Goal: Task Accomplishment & Management: Manage account settings

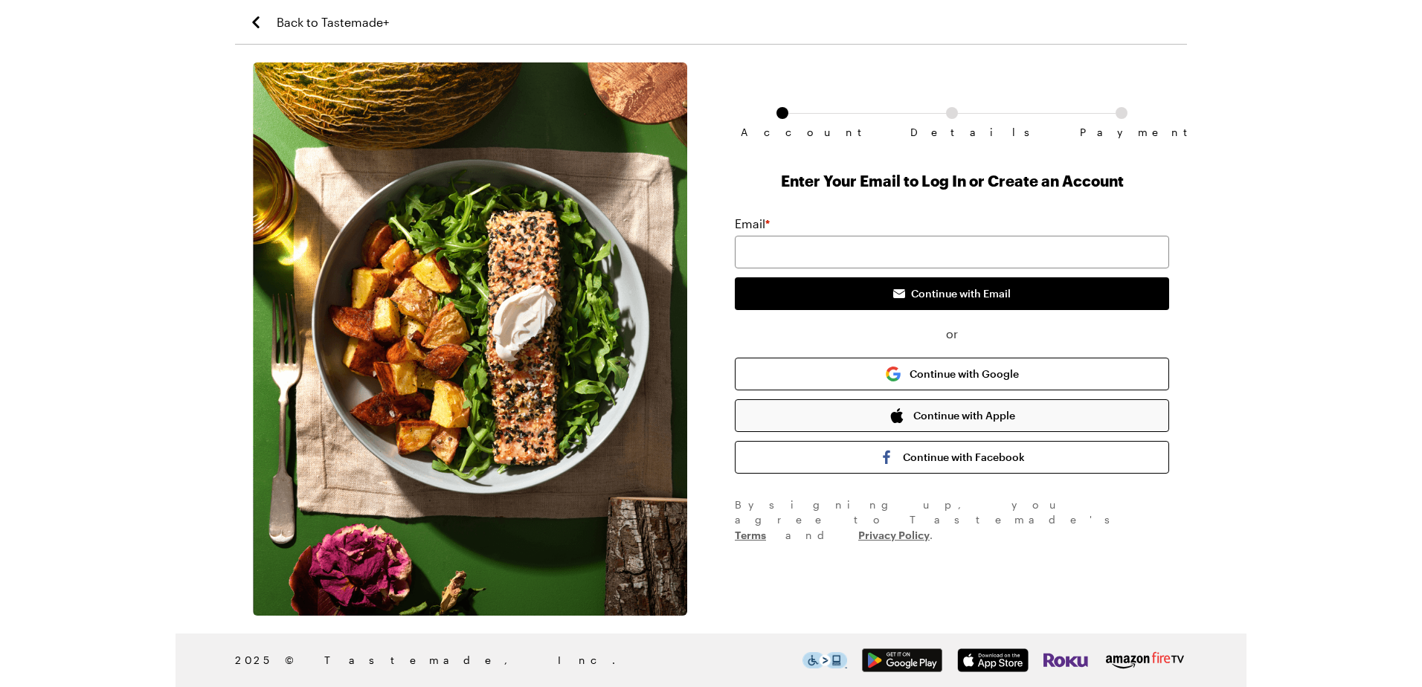
click at [927, 416] on button "Continue with Apple" at bounding box center [952, 415] width 434 height 33
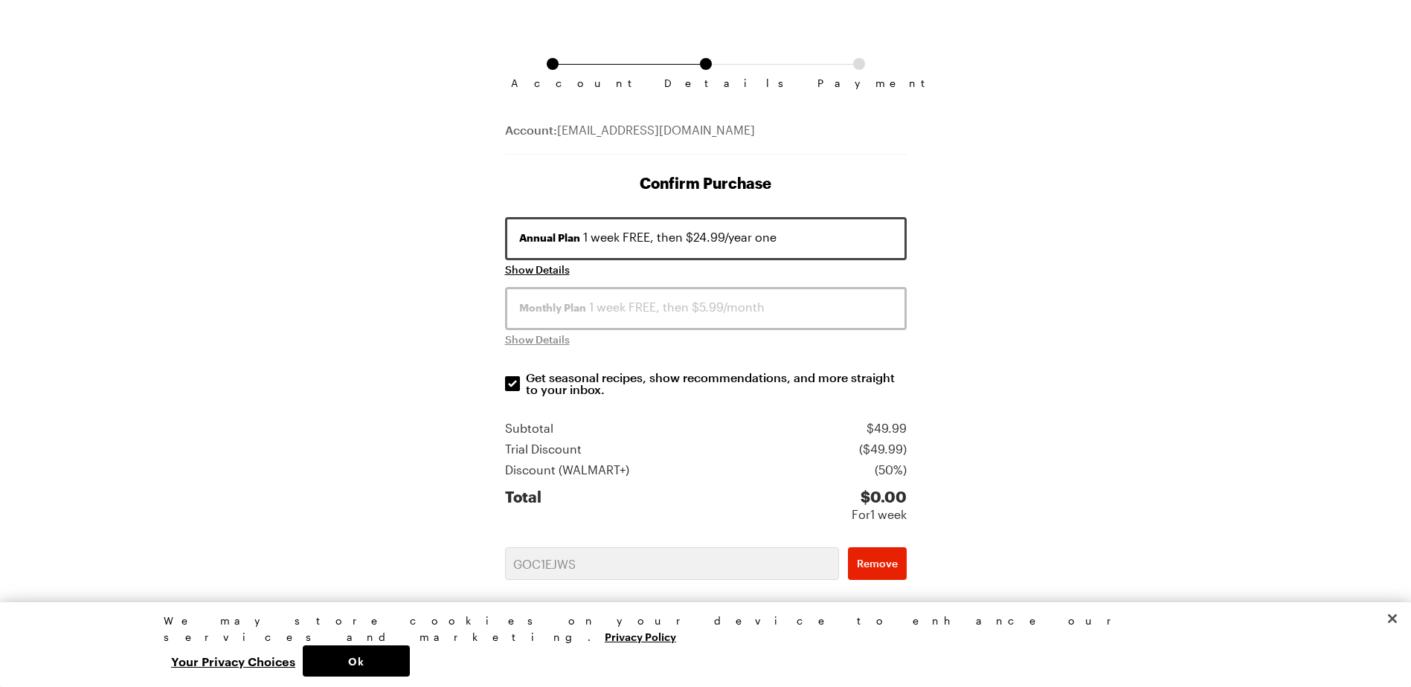
scroll to position [187, 0]
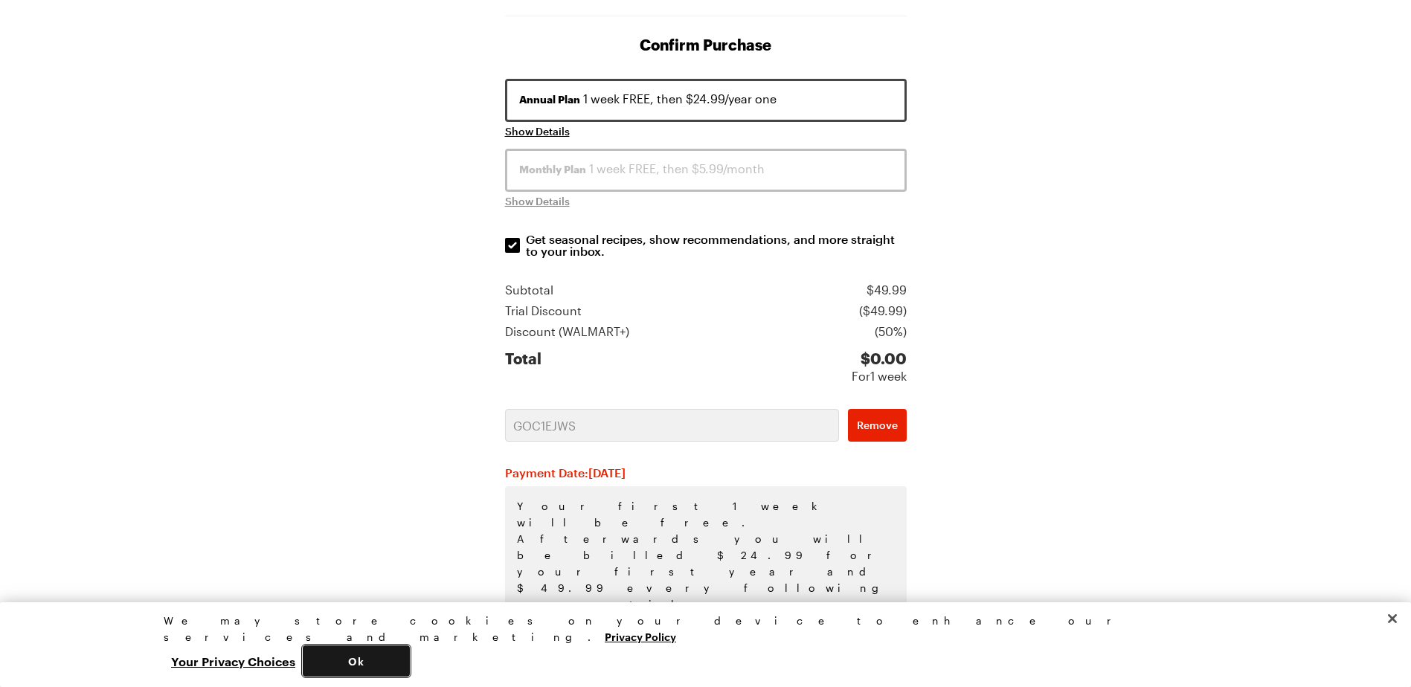
click at [410, 664] on button "Ok" at bounding box center [356, 661] width 107 height 31
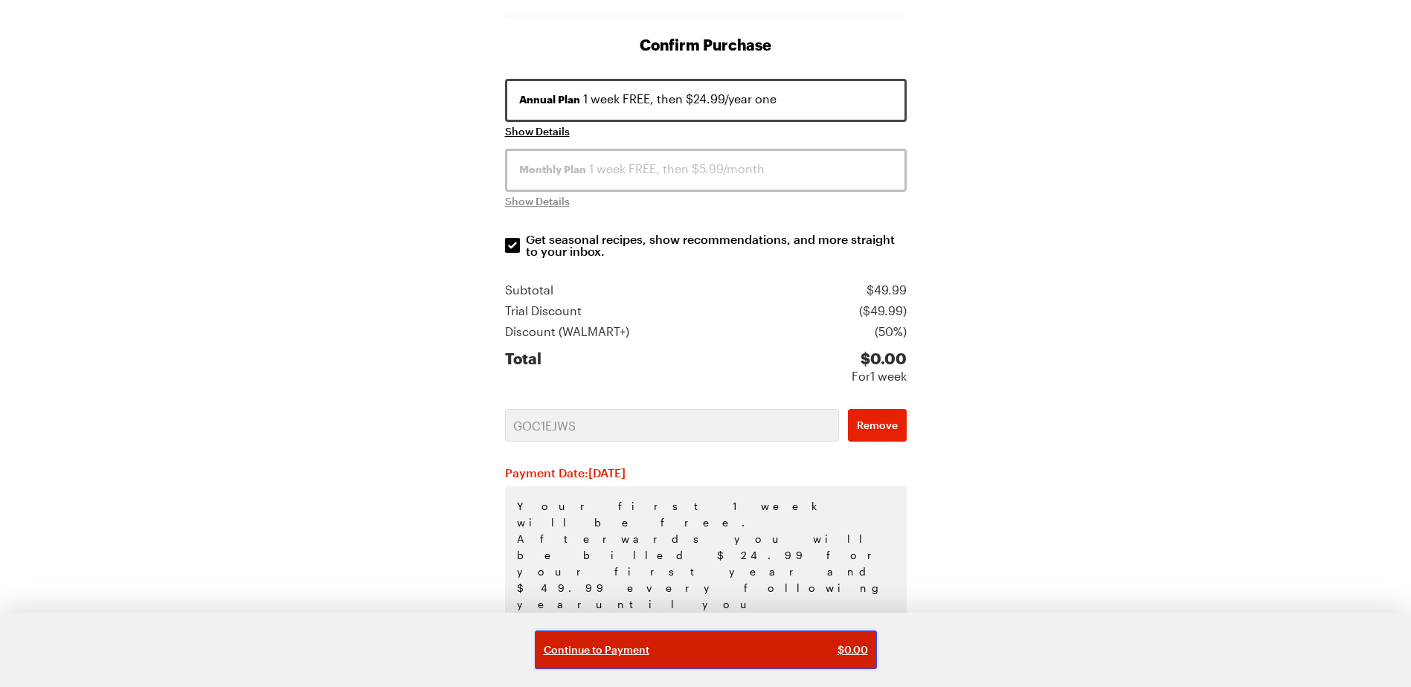
click at [592, 652] on span "Continue to Payment" at bounding box center [597, 650] width 106 height 15
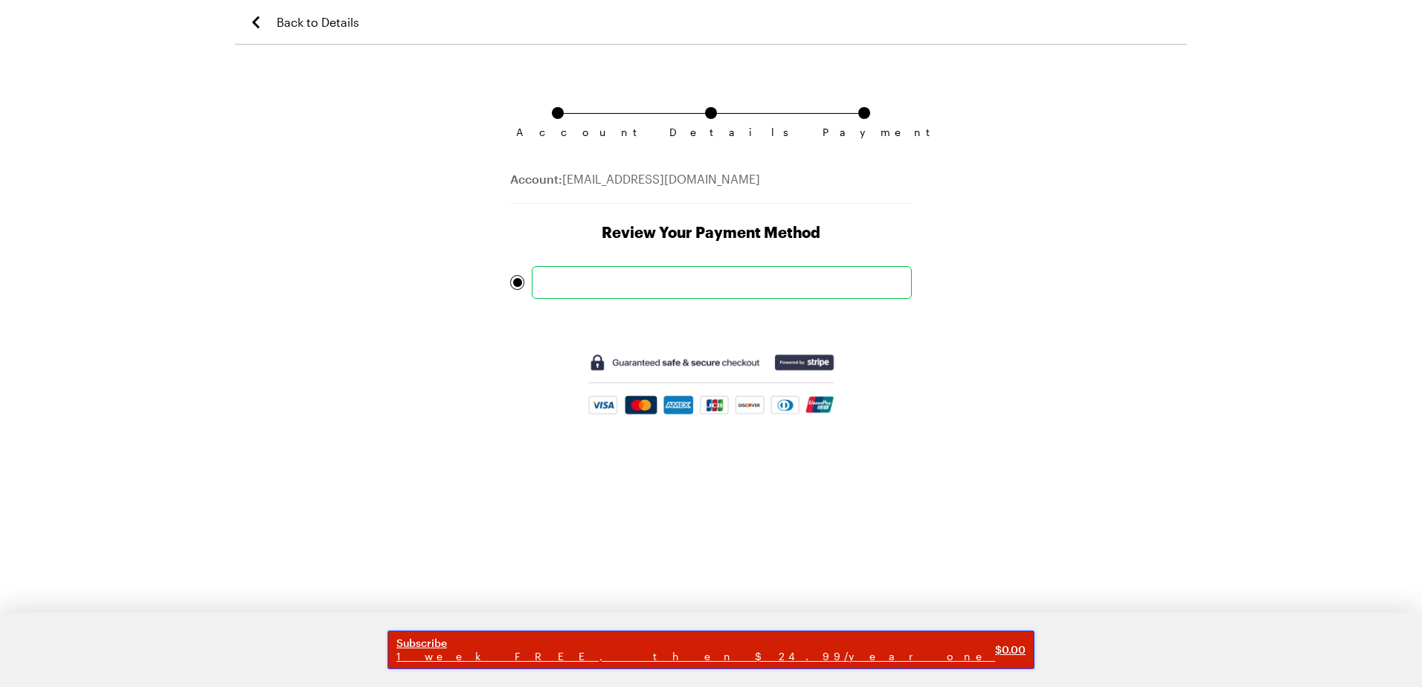
click at [760, 648] on span "Subscribe" at bounding box center [695, 643] width 599 height 13
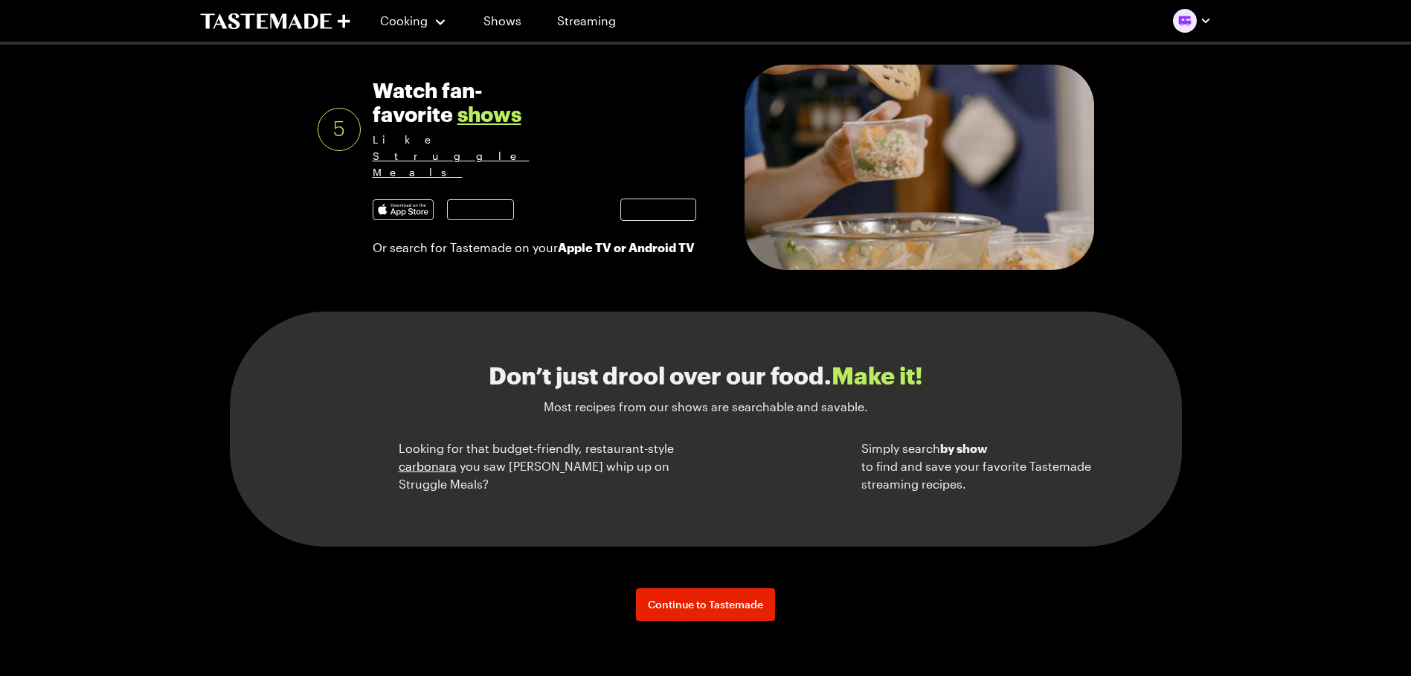
scroll to position [1190, 0]
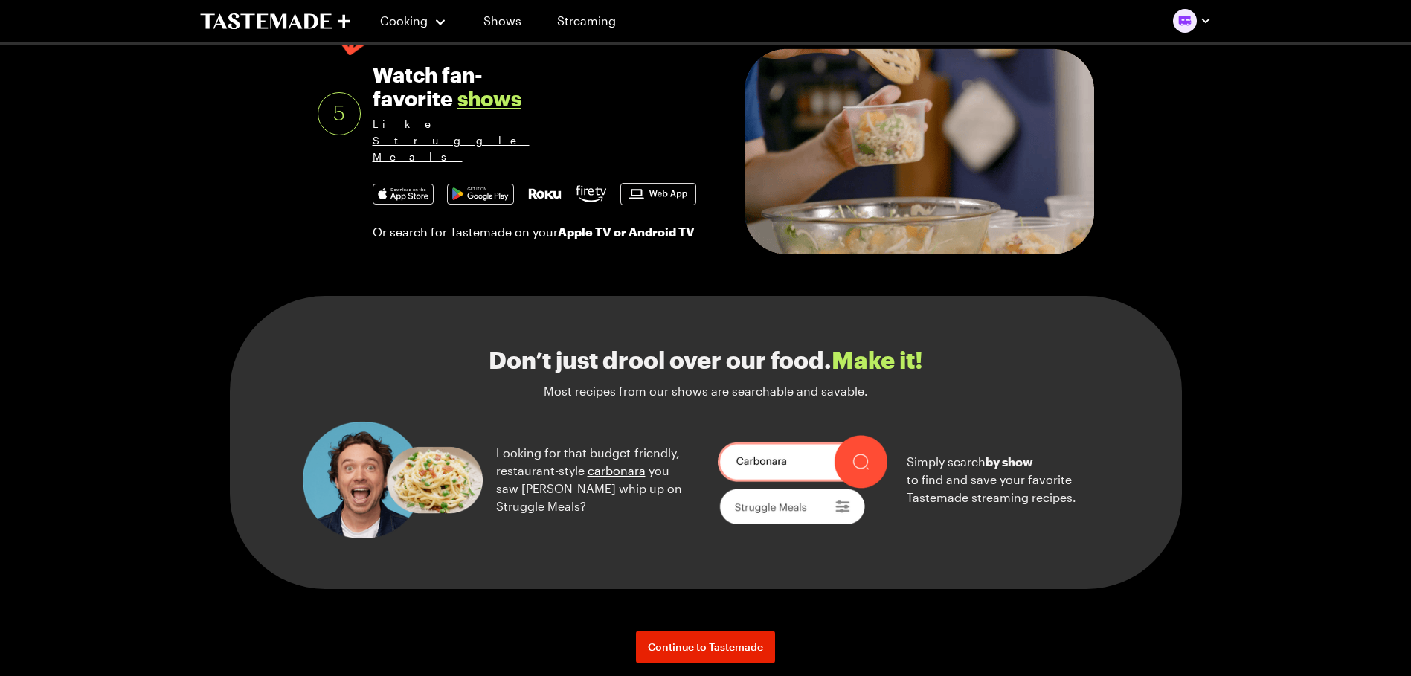
click at [408, 204] on img at bounding box center [403, 193] width 60 height 19
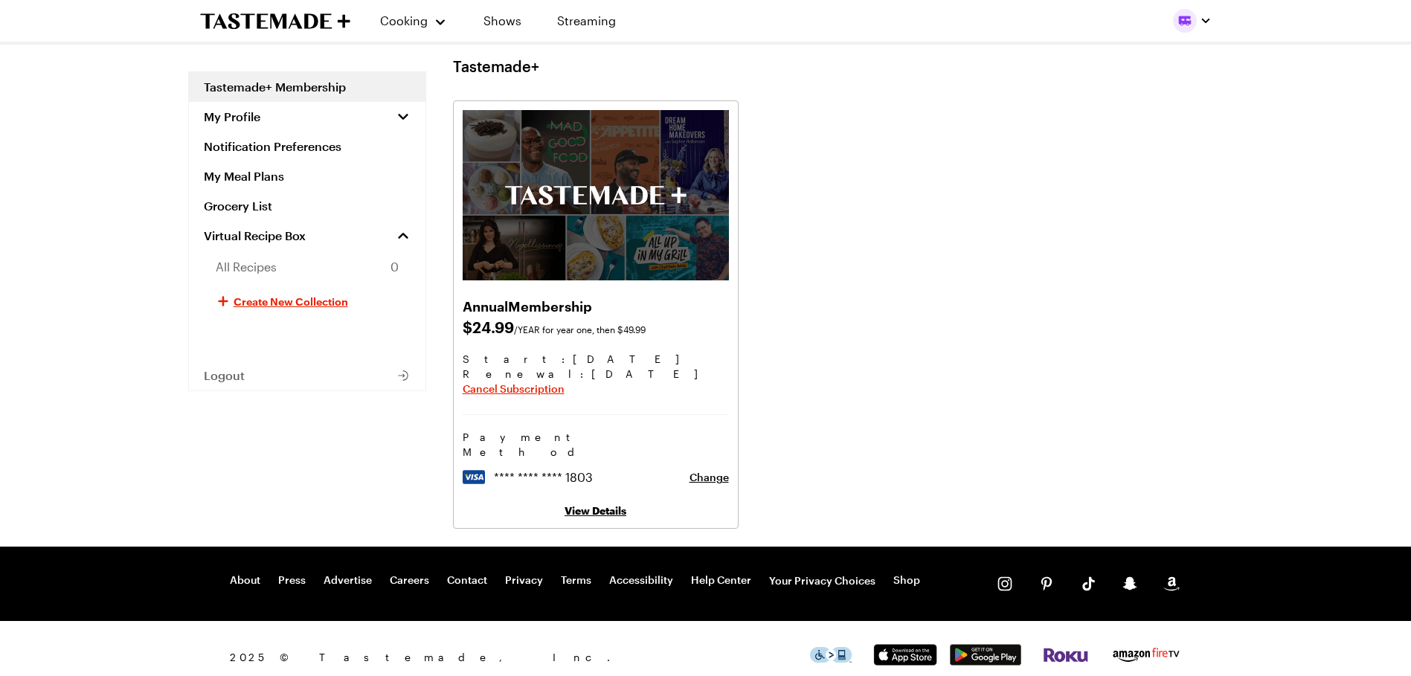
scroll to position [25, 0]
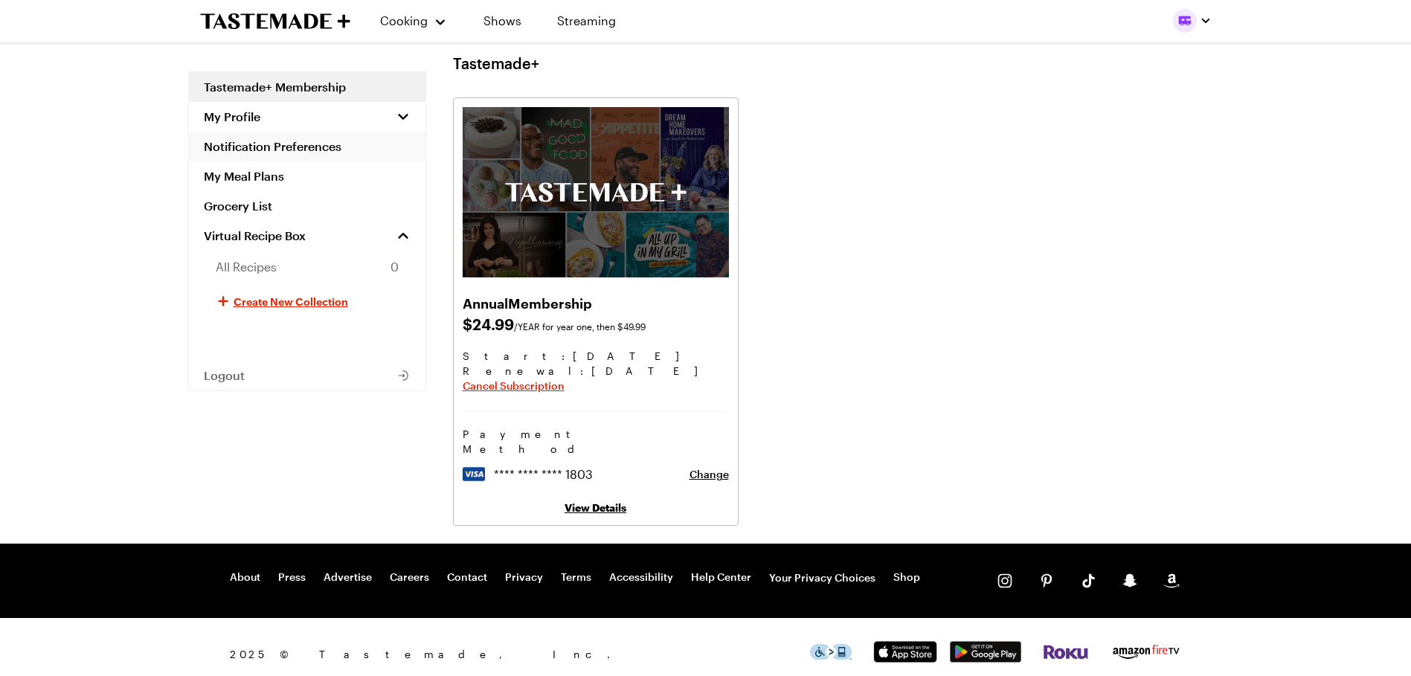
click at [248, 150] on link "Notification Preferences" at bounding box center [307, 147] width 237 height 30
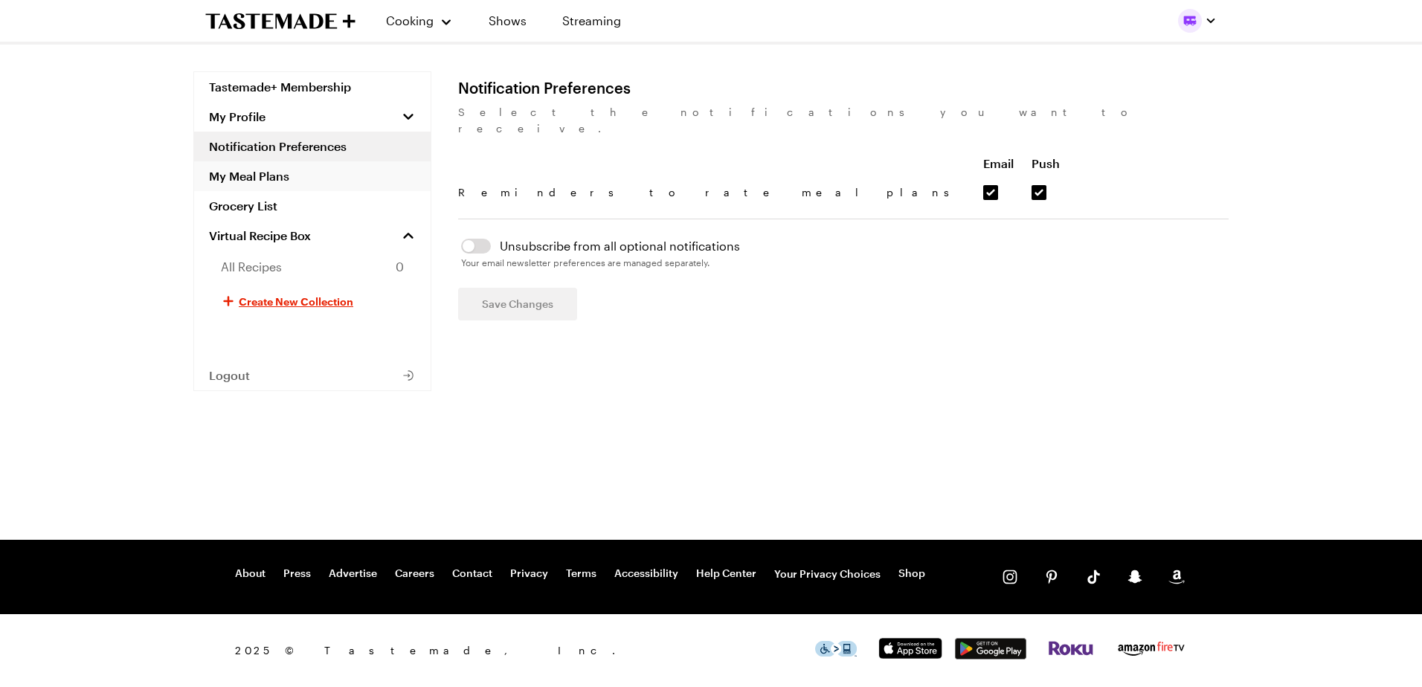
click at [252, 179] on link "My Meal Plans" at bounding box center [312, 176] width 237 height 30
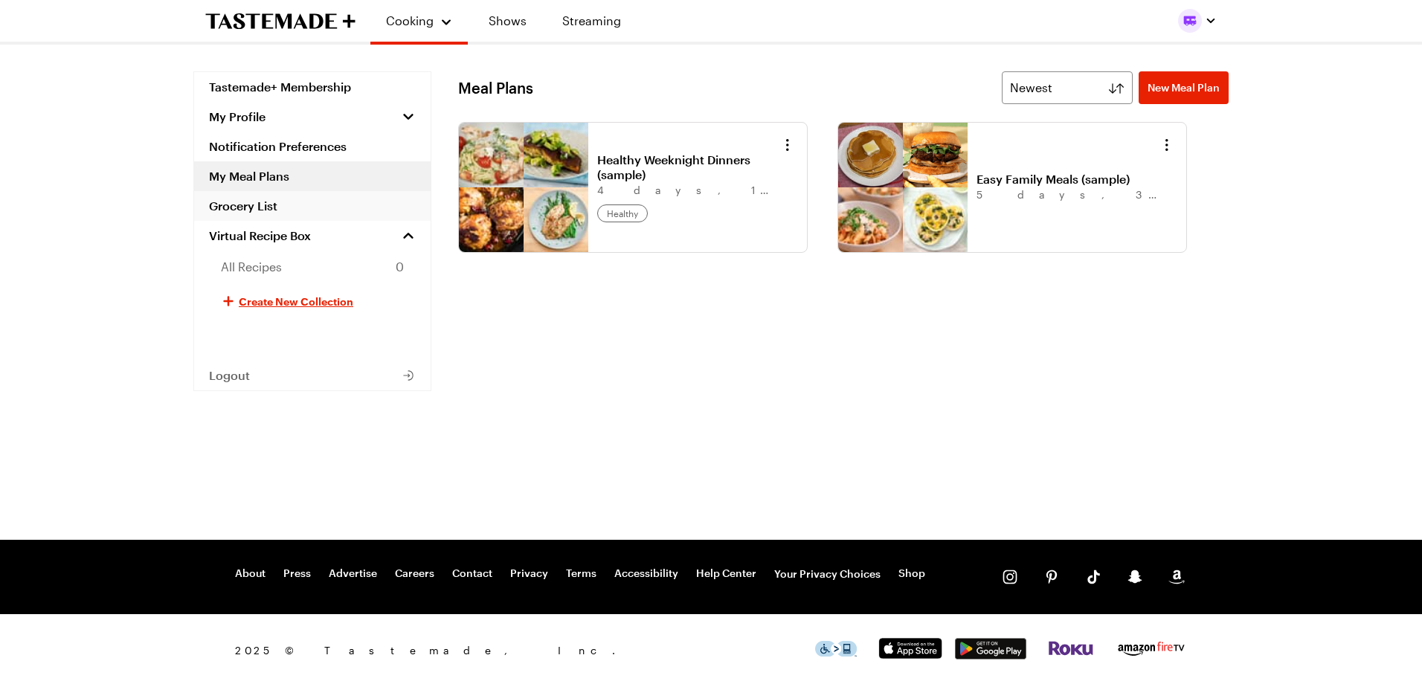
click at [234, 199] on link "Grocery List" at bounding box center [312, 206] width 237 height 30
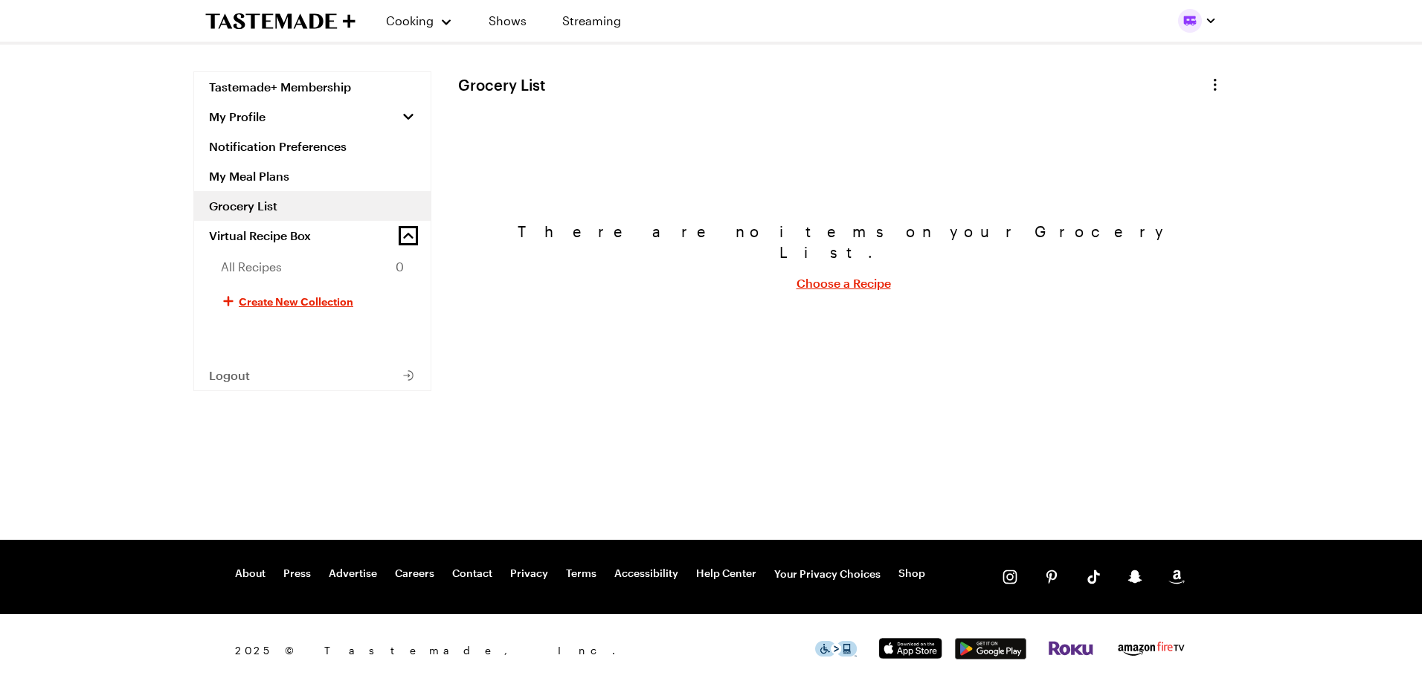
click at [414, 232] on icon "button" at bounding box center [408, 235] width 15 height 15
click at [499, 21] on link "Shows" at bounding box center [508, 21] width 68 height 42
click at [600, 23] on link "Streaming" at bounding box center [591, 21] width 89 height 42
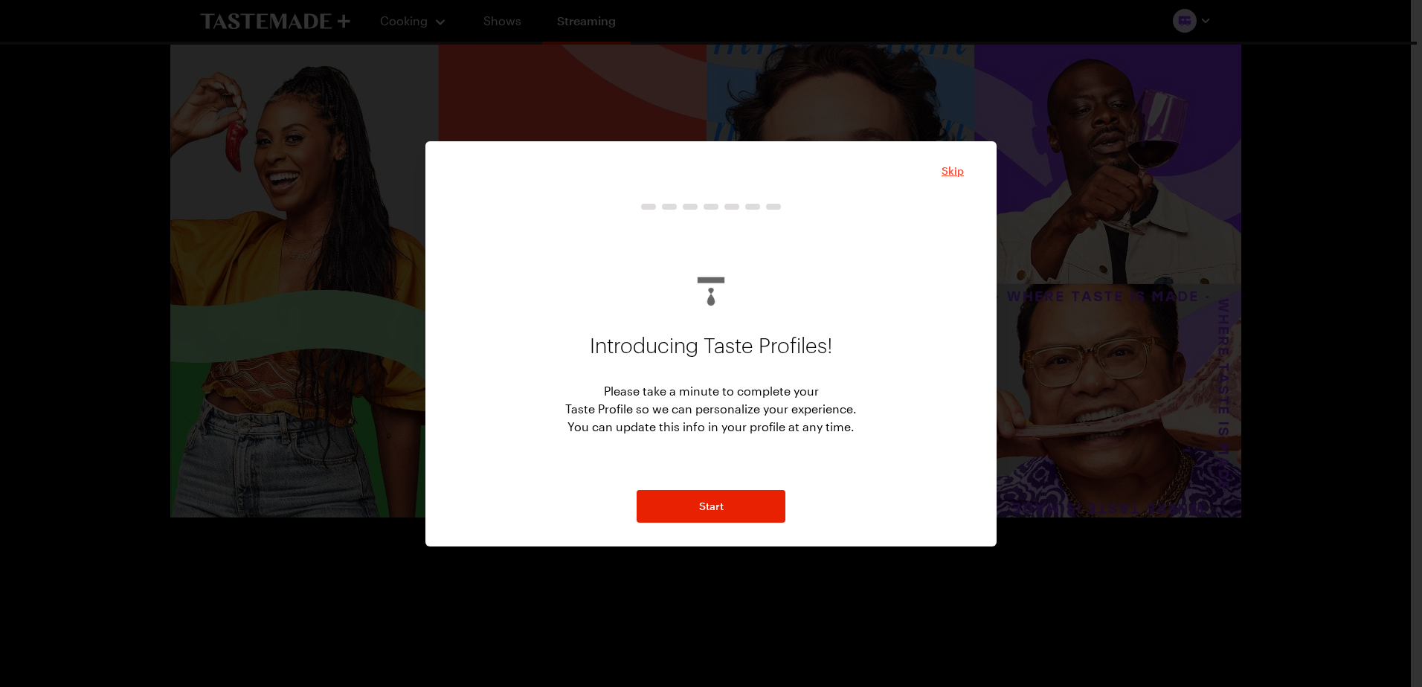
click at [958, 170] on span "Skip" at bounding box center [953, 171] width 22 height 15
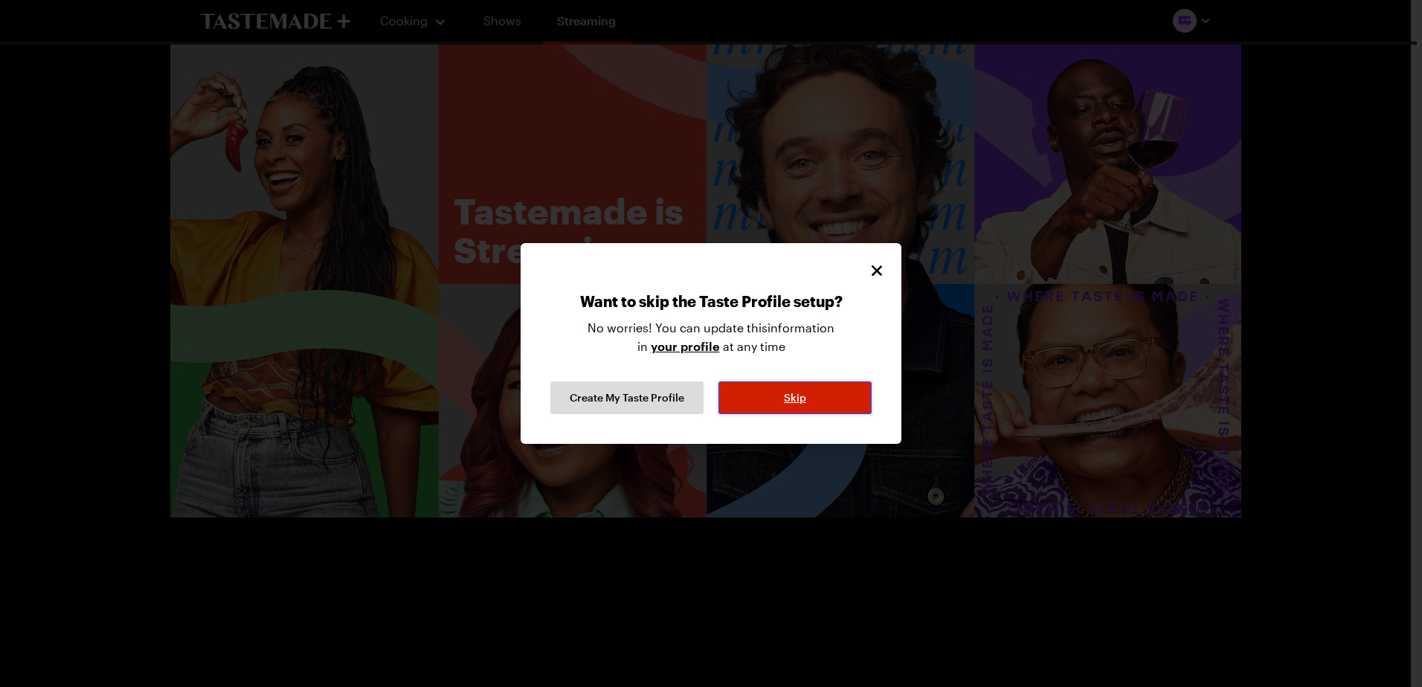
click at [827, 408] on button "Skip" at bounding box center [795, 398] width 153 height 33
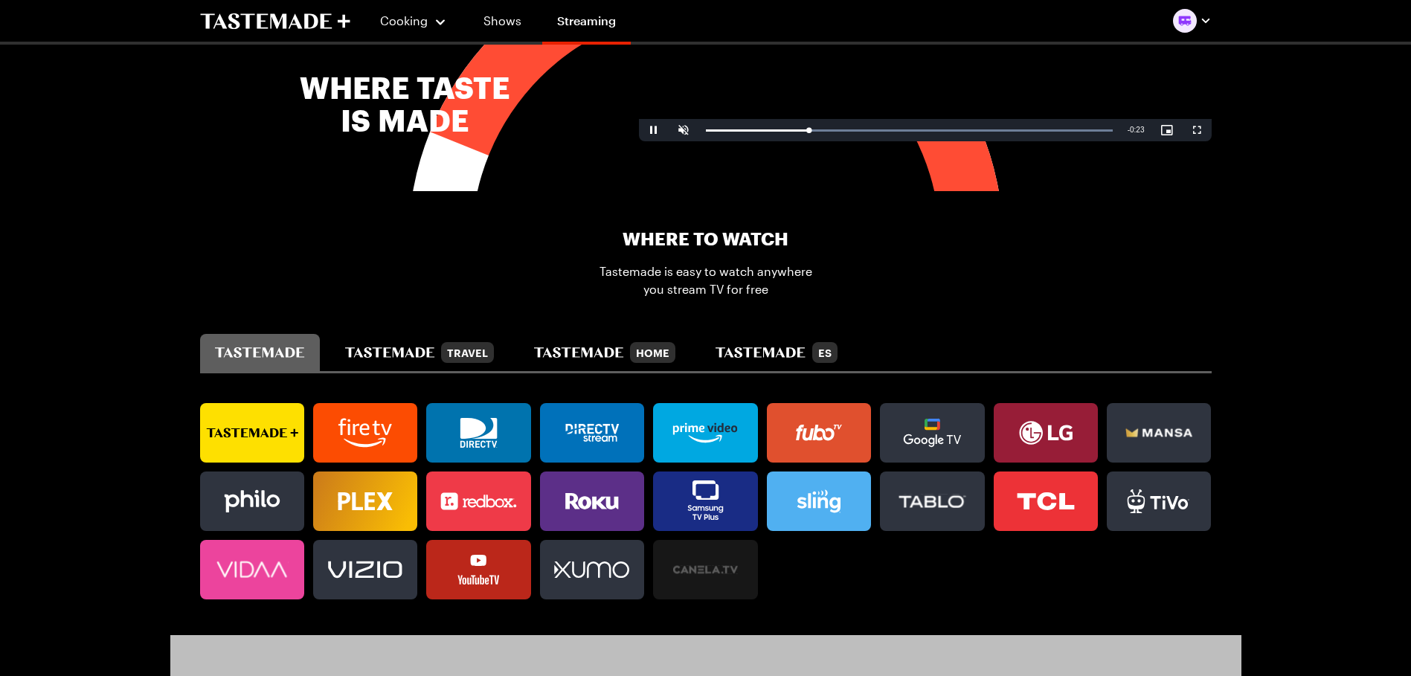
scroll to position [967, 0]
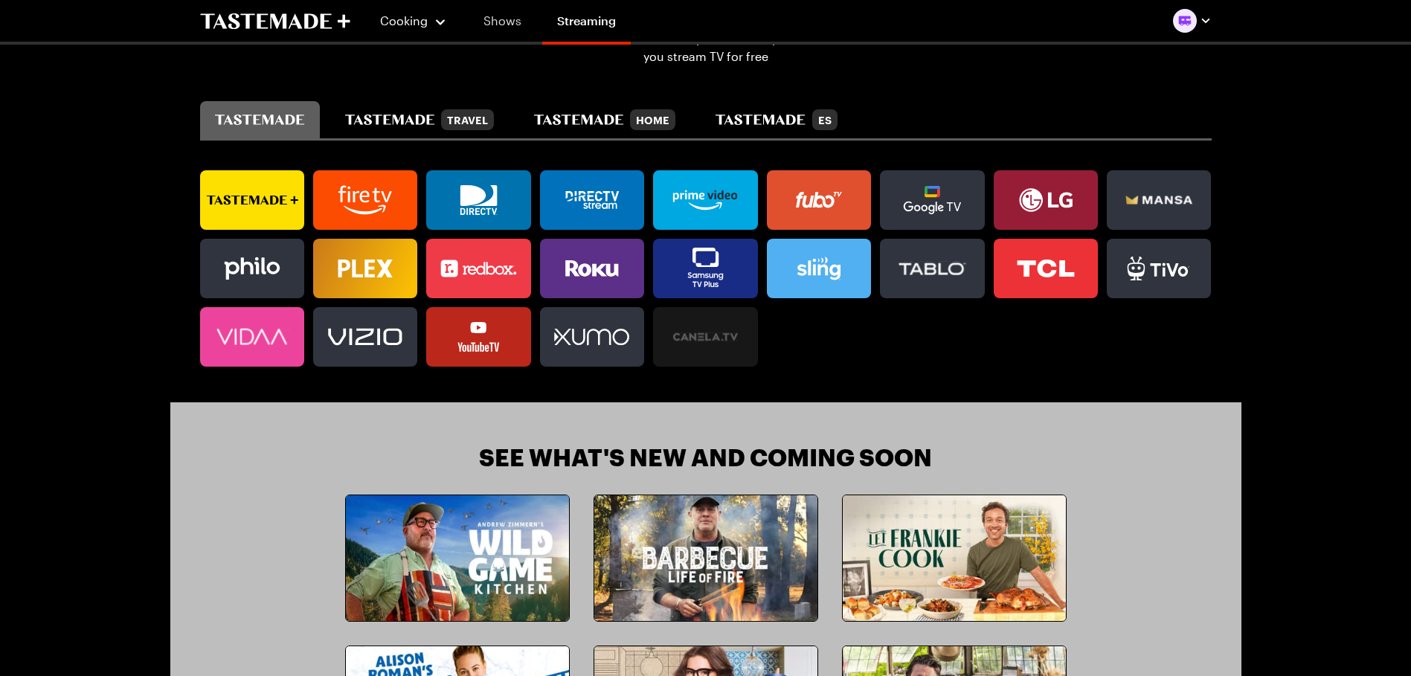
click at [510, 23] on link "Shows" at bounding box center [503, 21] width 68 height 42
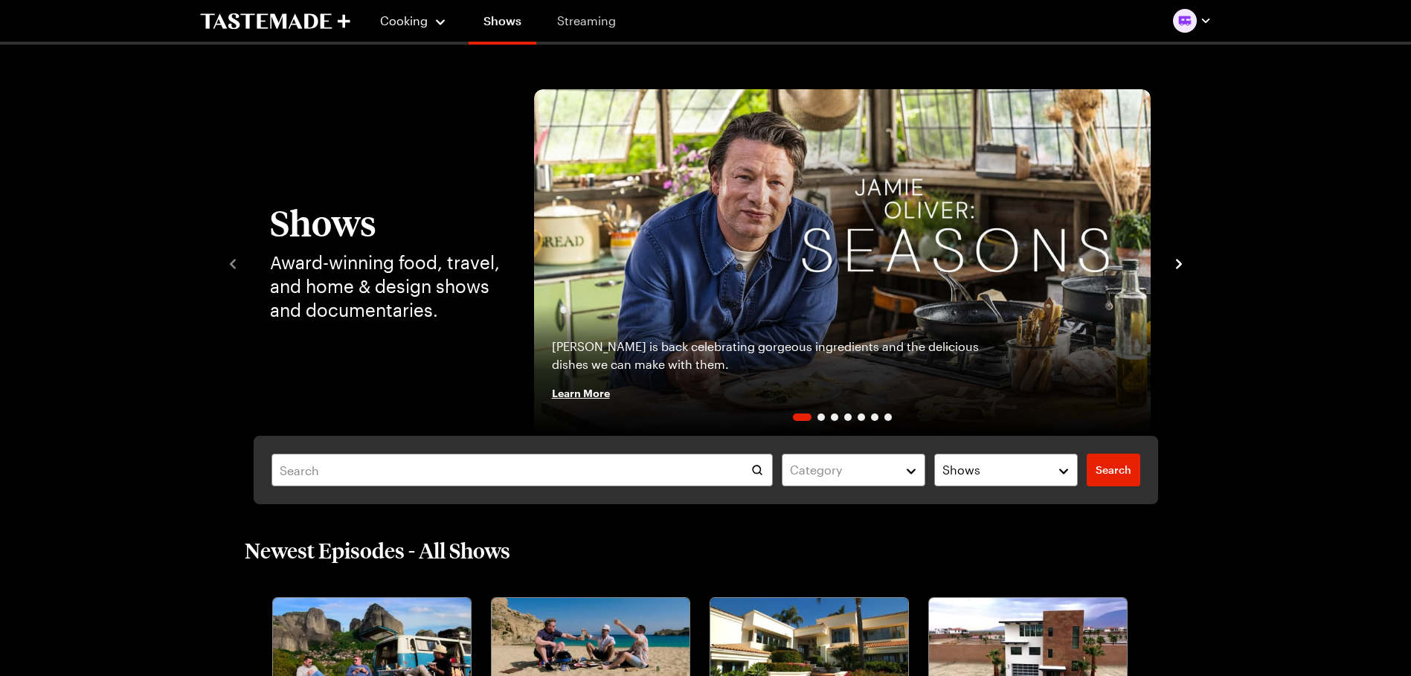
click at [576, 20] on link "Streaming" at bounding box center [586, 21] width 89 height 42
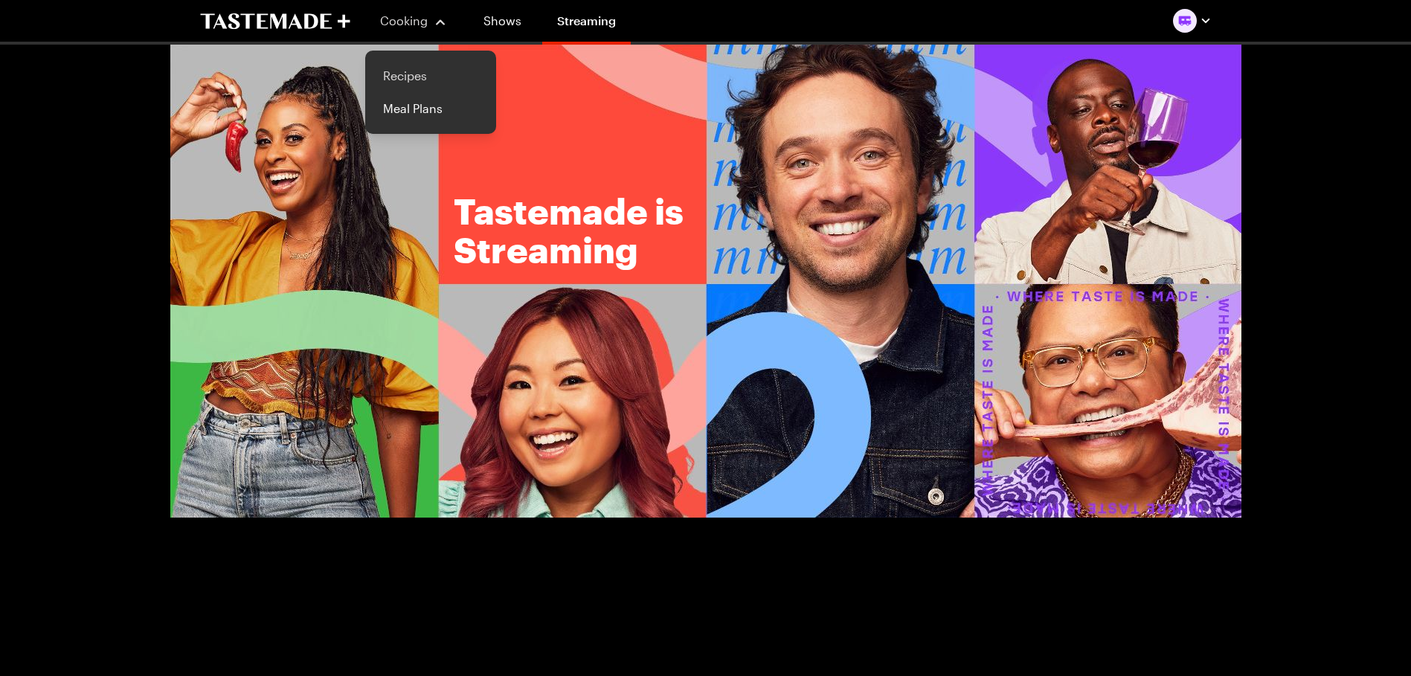
click at [408, 76] on link "Recipes" at bounding box center [430, 76] width 113 height 33
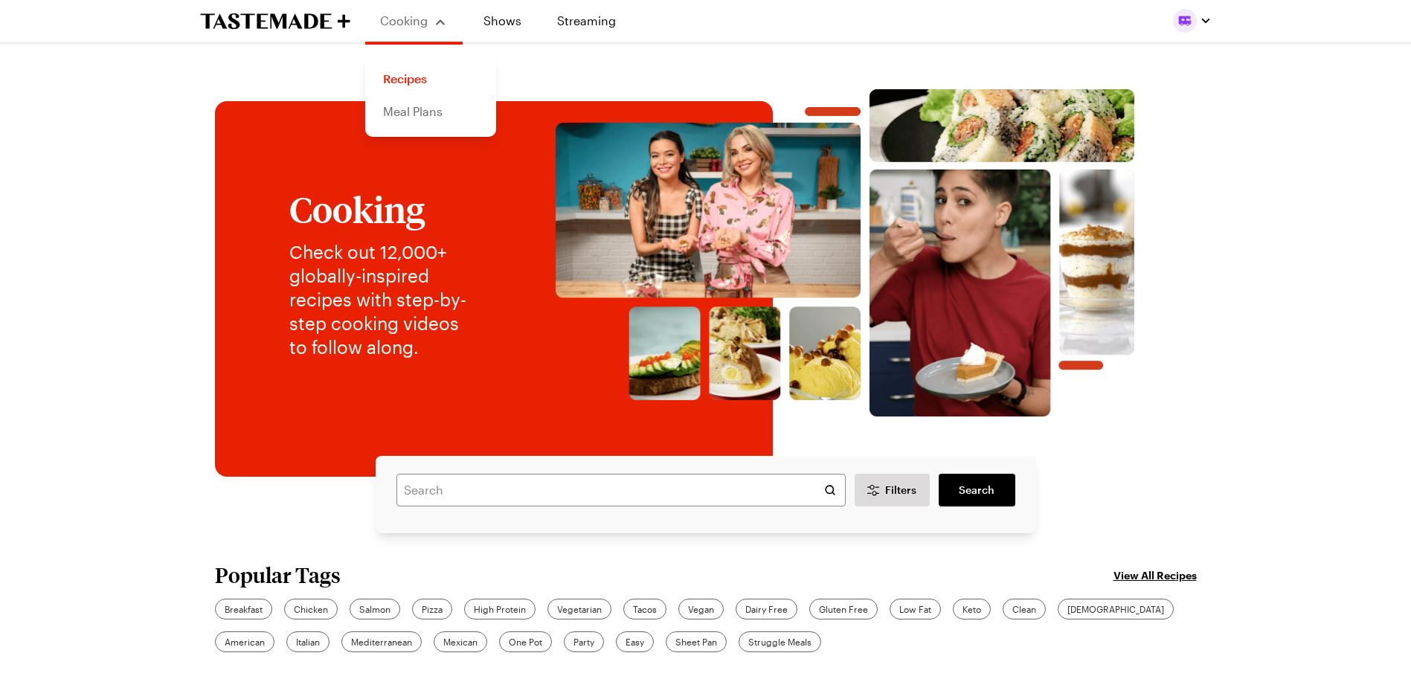
click at [427, 114] on link "Meal Plans" at bounding box center [430, 111] width 113 height 33
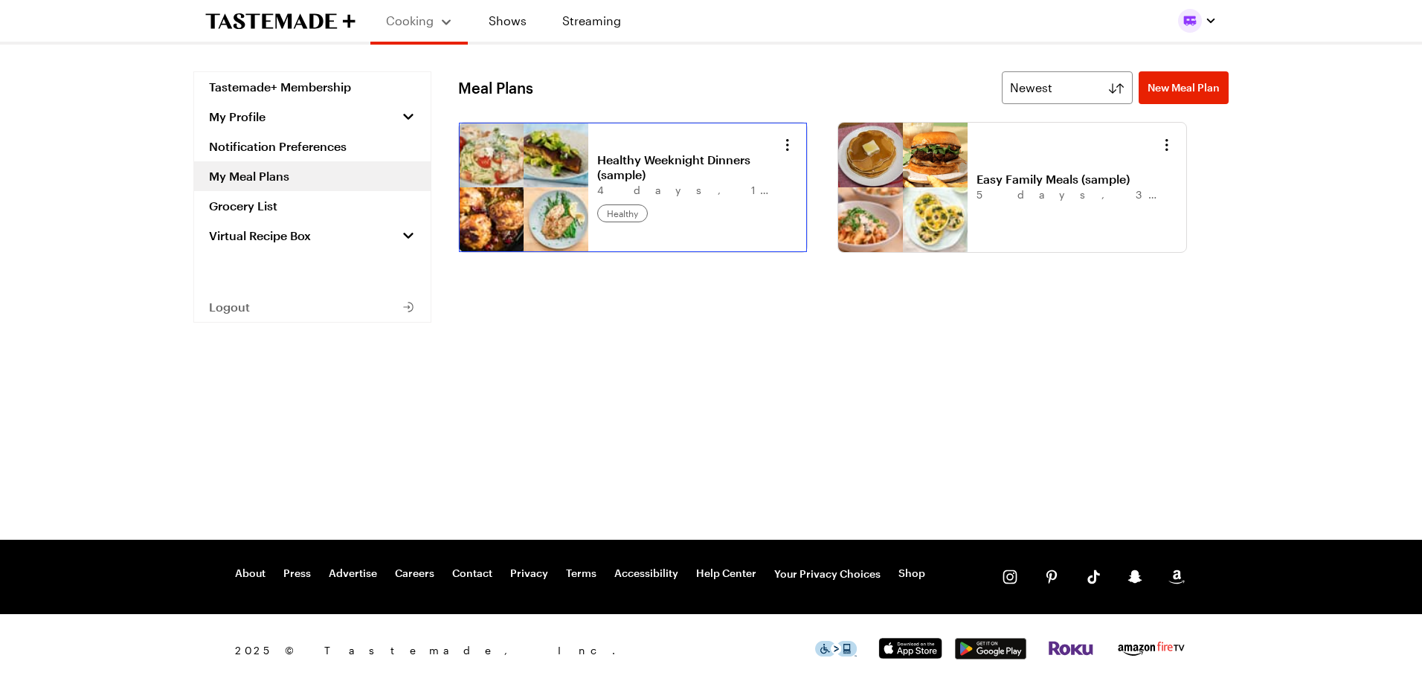
click at [671, 167] on link "Healthy Weeknight Dinners (sample)" at bounding box center [689, 167] width 184 height 30
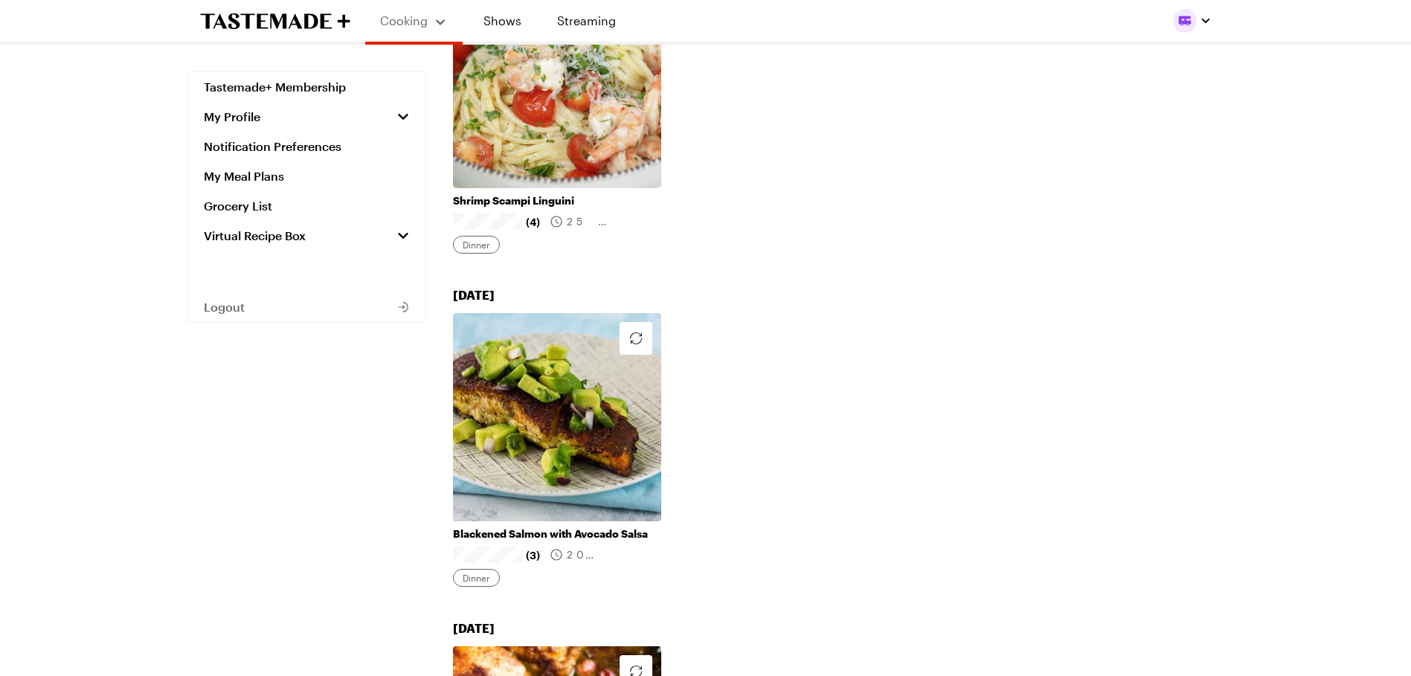
scroll to position [372, 0]
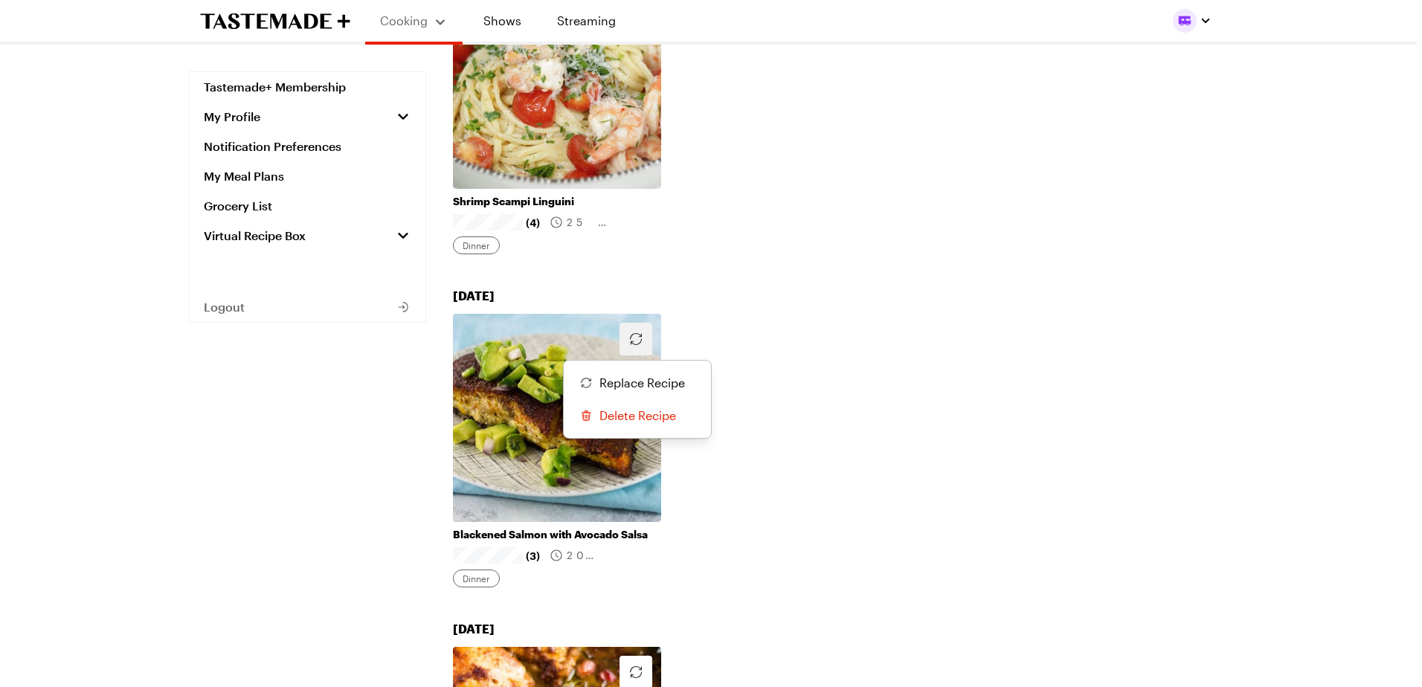
click at [640, 330] on icon "button" at bounding box center [636, 339] width 18 height 18
click at [648, 374] on span "Replace Recipe" at bounding box center [643, 383] width 86 height 18
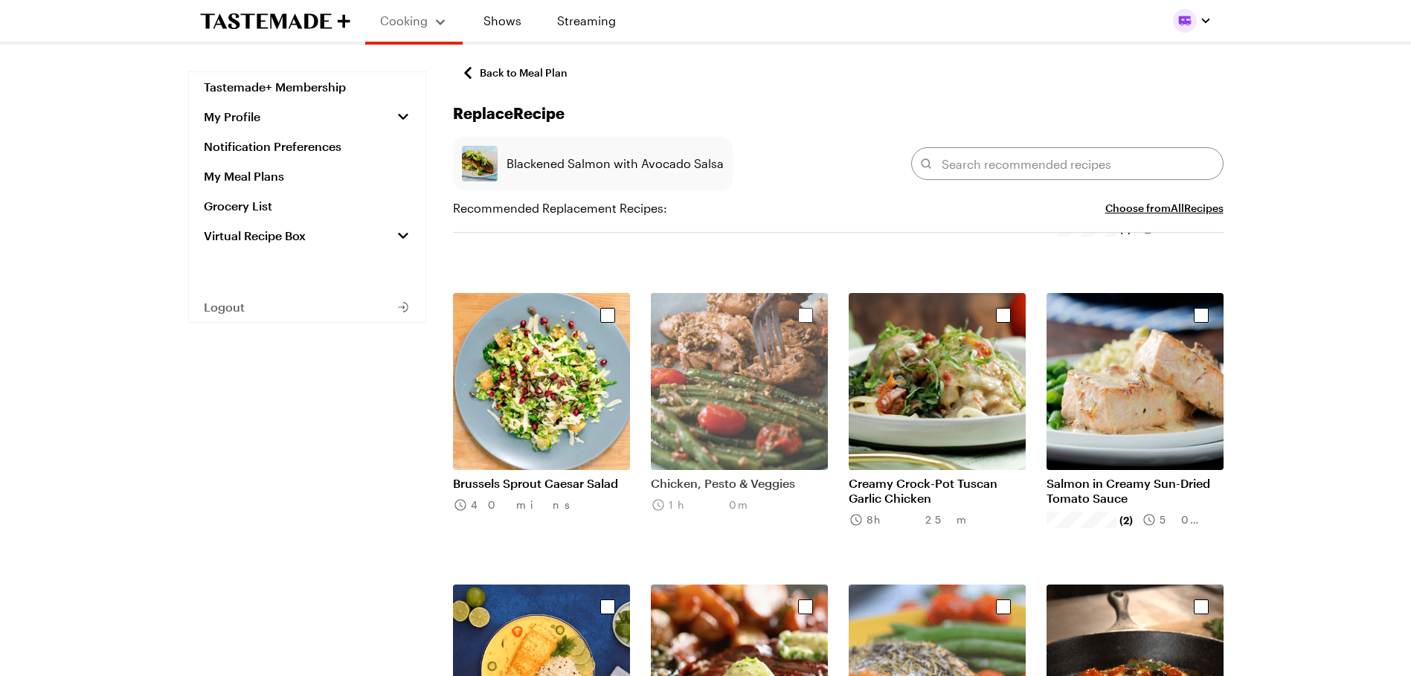
scroll to position [2008, 0]
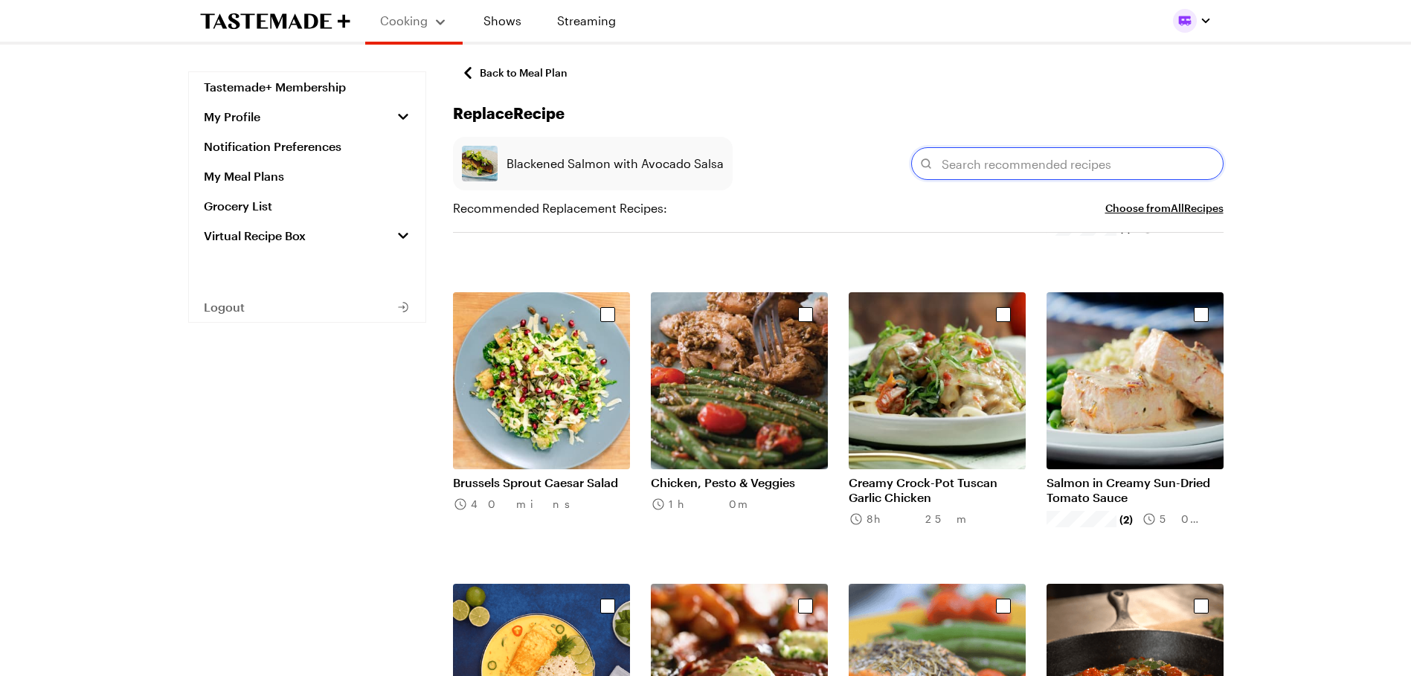
click at [967, 168] on input "text" at bounding box center [1067, 163] width 312 height 33
type input "b"
